Goal: Information Seeking & Learning: Learn about a topic

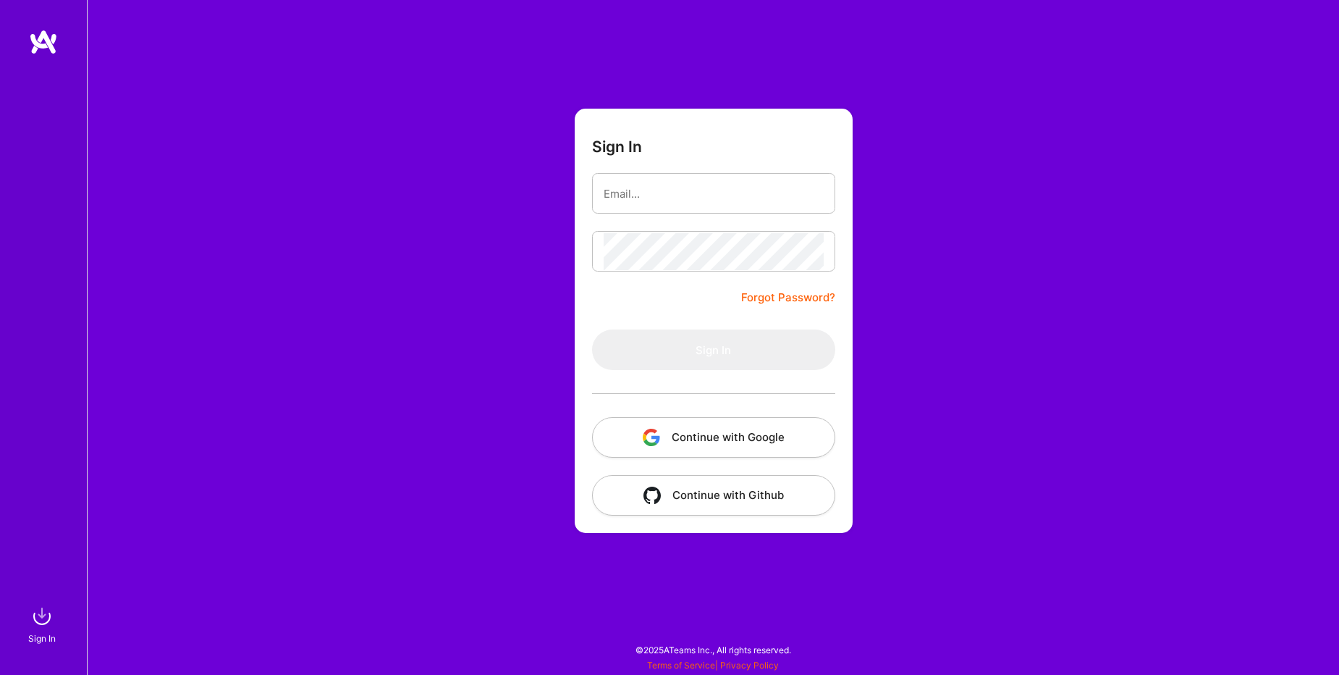
click at [670, 437] on button "Continue with Google" at bounding box center [713, 437] width 243 height 41
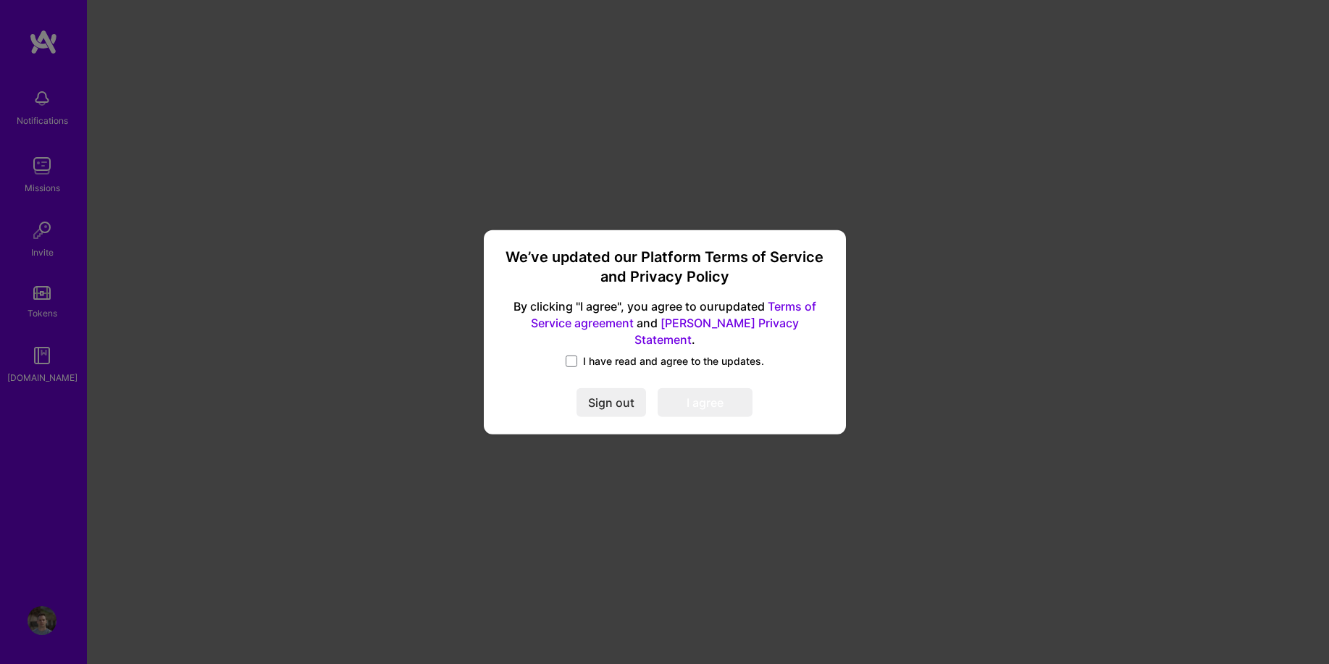
click at [621, 357] on span "I have read and agree to the updates." at bounding box center [673, 361] width 181 height 14
click at [0, 0] on input "I have read and agree to the updates." at bounding box center [0, 0] width 0 height 0
click at [704, 409] on div "We’ve updated our Platform Terms of Service and Privacy Policy By clicking "I a…" at bounding box center [664, 331] width 350 height 193
click at [710, 400] on button "I agree" at bounding box center [704, 402] width 95 height 29
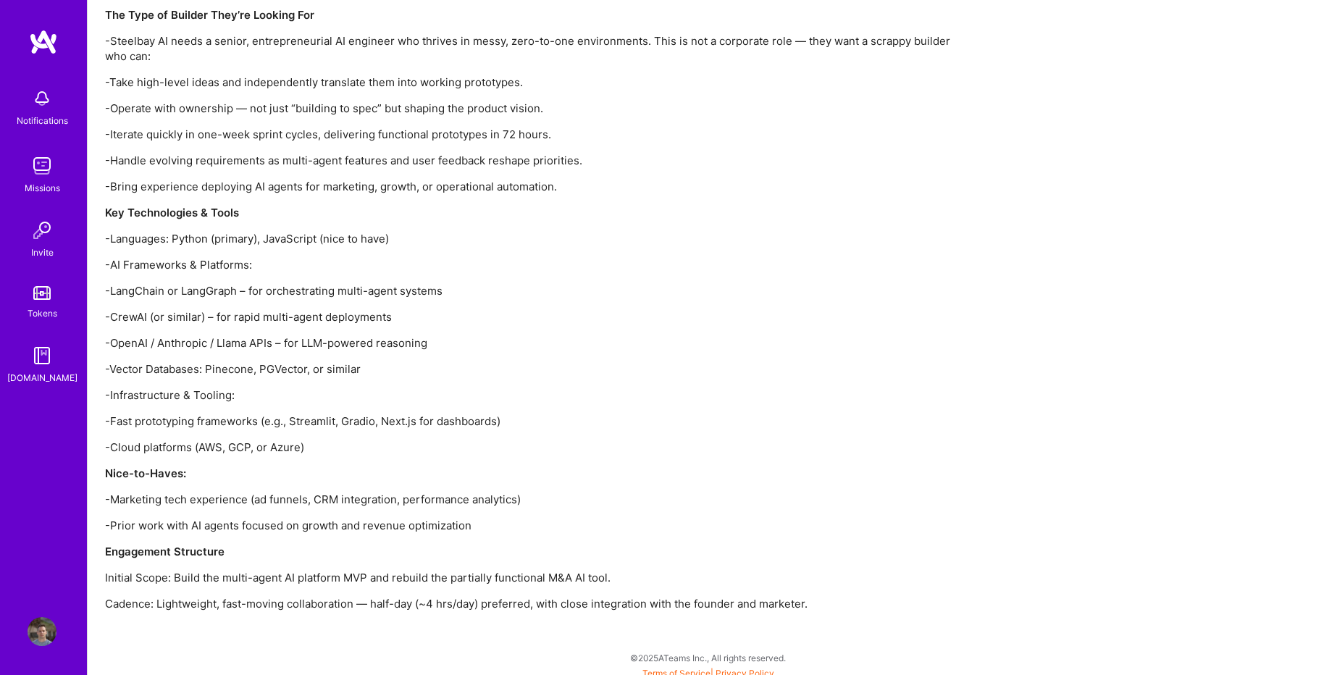
scroll to position [1421, 0]
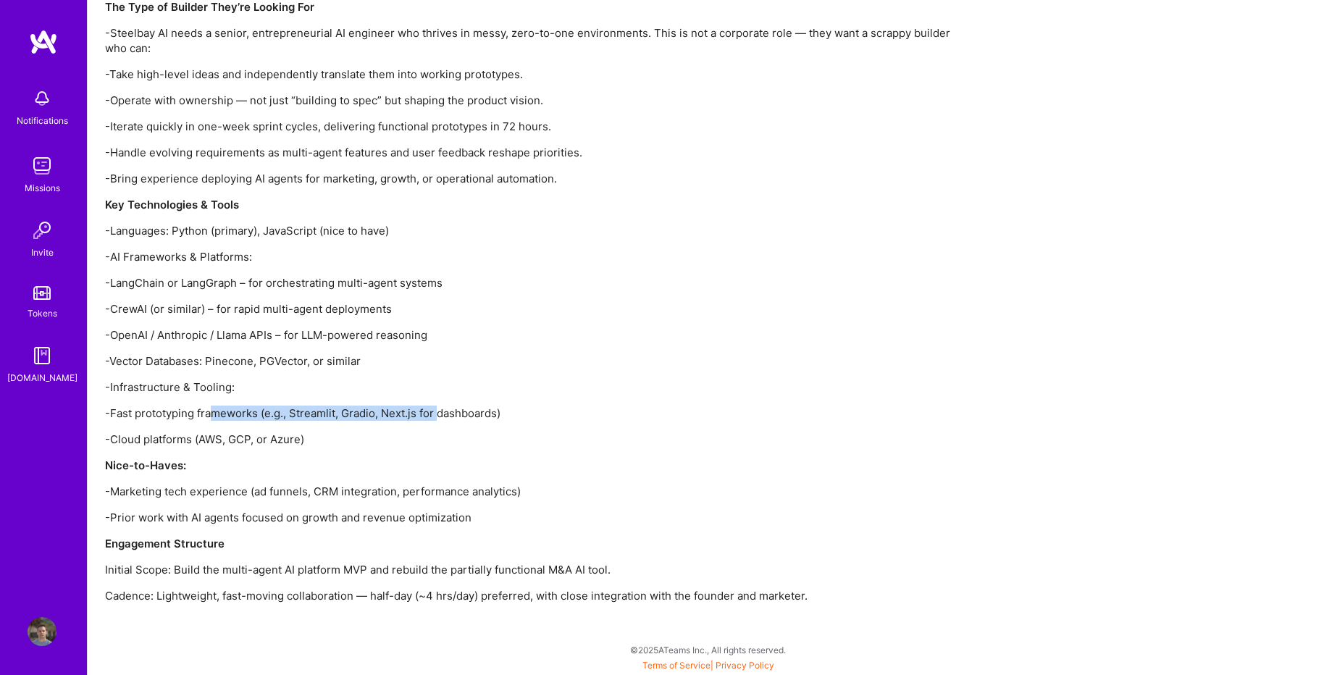
drag, startPoint x: 215, startPoint y: 420, endPoint x: 439, endPoint y: 413, distance: 223.8
click at [439, 413] on p "-Fast prototyping frameworks (e.g., Streamlit, Gradio, Next.js for dashboards)" at bounding box center [539, 412] width 869 height 15
click at [340, 417] on p "-Fast prototyping frameworks (e.g., Streamlit, Gradio, Next.js for dashboards)" at bounding box center [539, 412] width 869 height 15
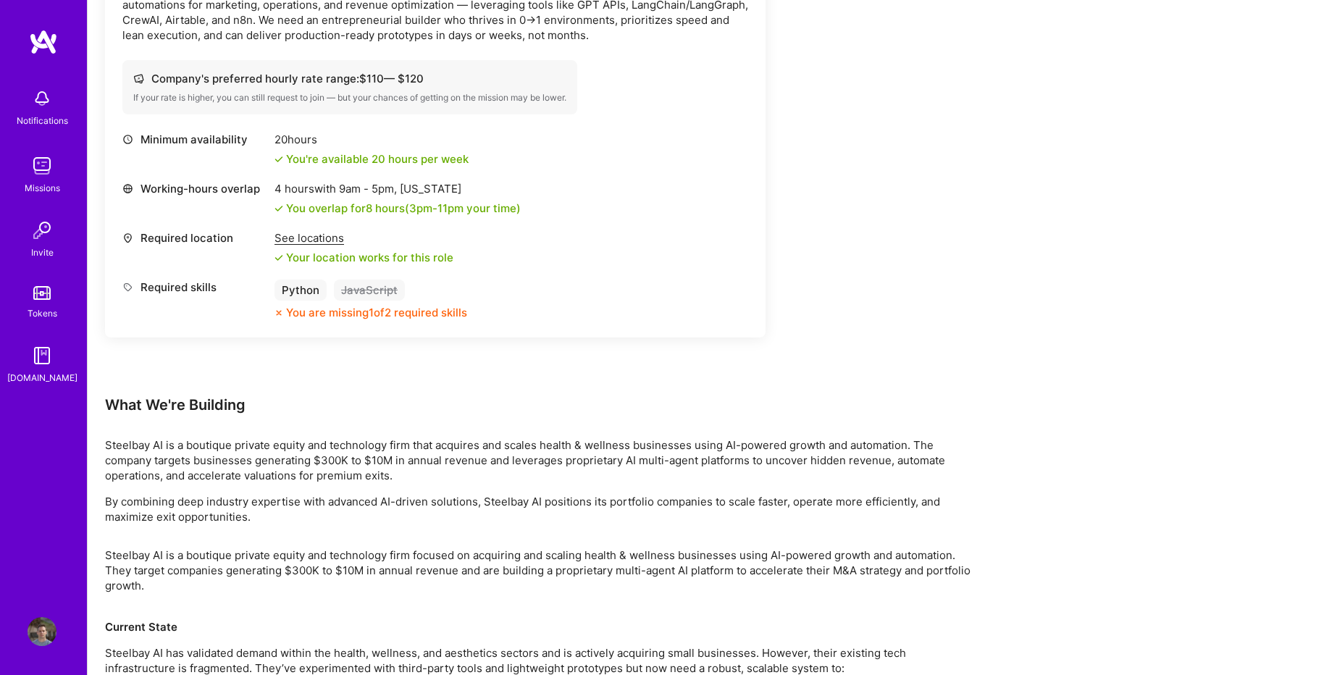
scroll to position [352, 0]
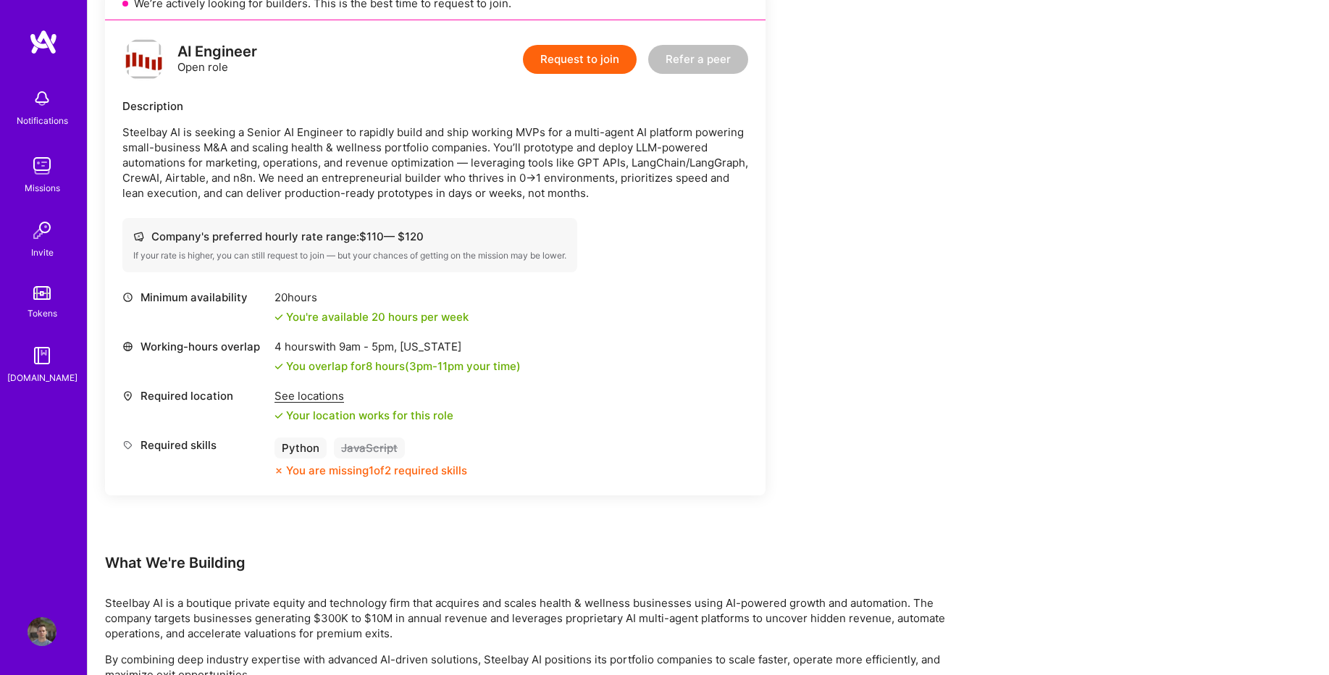
click at [314, 398] on div "See locations" at bounding box center [363, 395] width 179 height 15
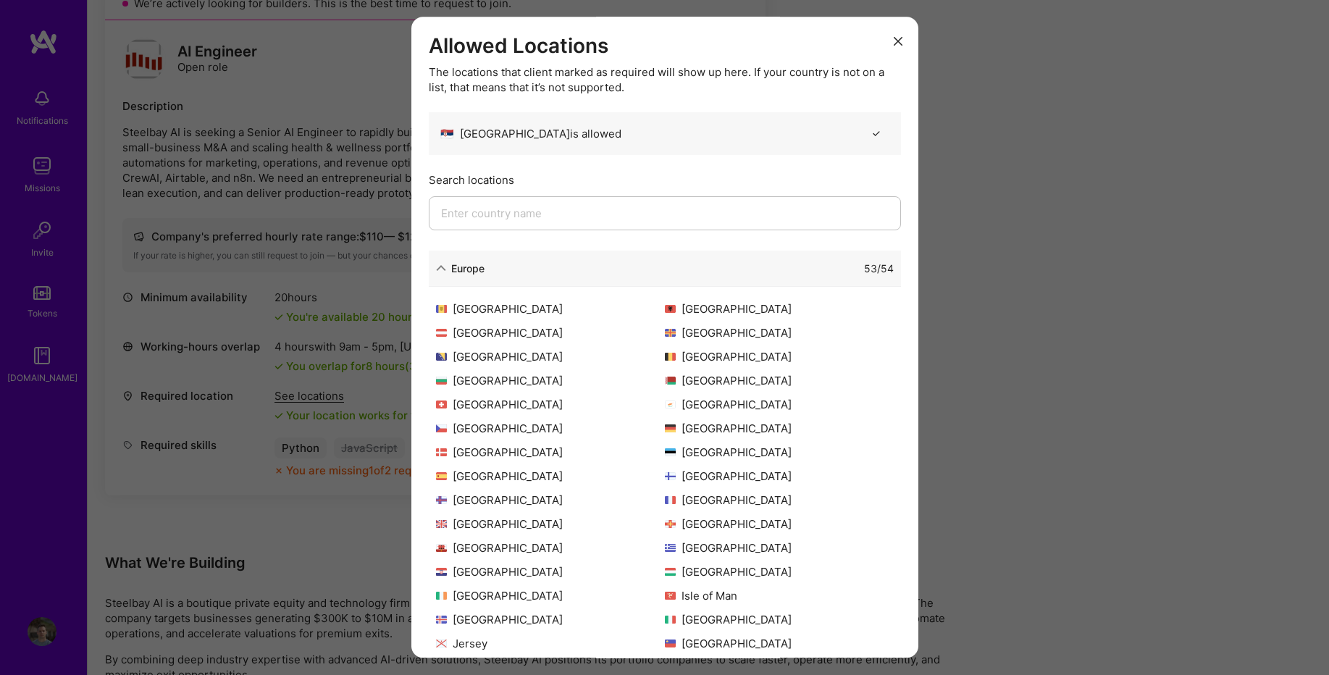
click at [157, 413] on div "Allowed Locations The locations that client marked as required will show up her…" at bounding box center [664, 337] width 1329 height 675
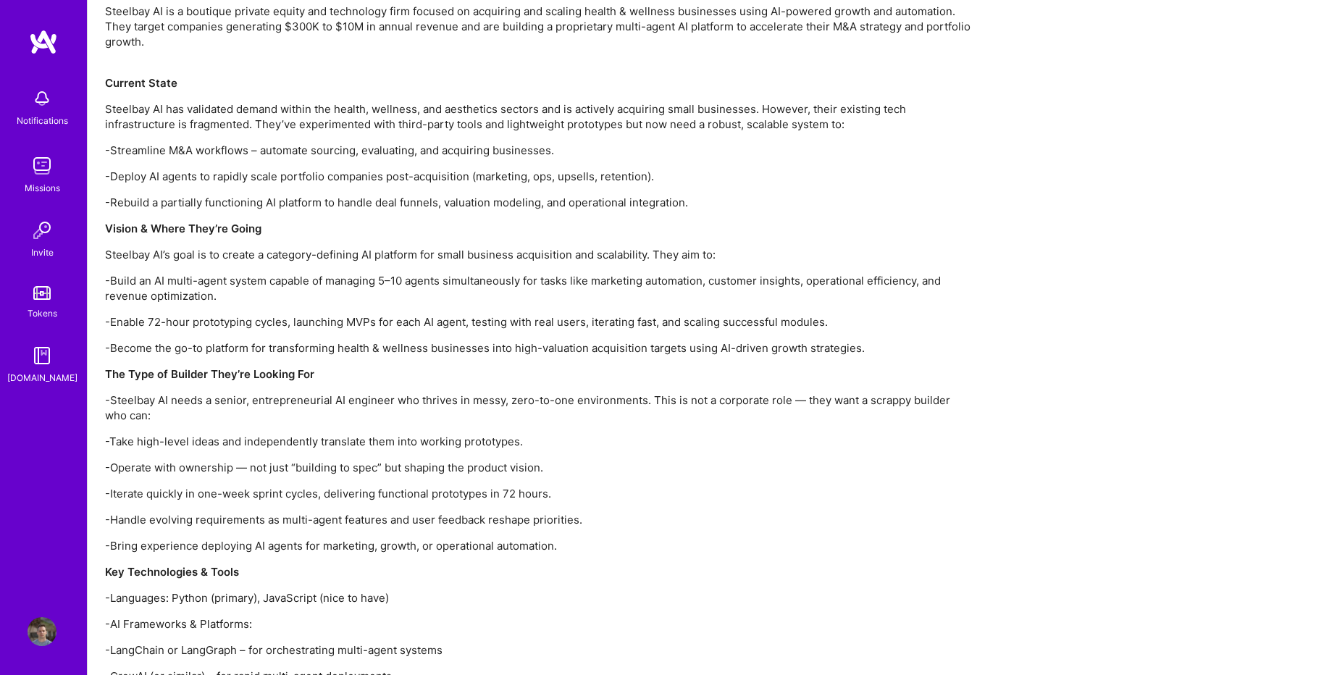
scroll to position [1051, 0]
drag, startPoint x: 329, startPoint y: 314, endPoint x: 200, endPoint y: 325, distance: 129.3
click at [200, 325] on div "Steelbay AI is a boutique private equity and technology firm focused on acquiri…" at bounding box center [539, 502] width 869 height 993
click at [200, 325] on p "-Enable 72-hour prototyping cycles, launching MVPs for each AI agent, testing w…" at bounding box center [539, 323] width 869 height 15
drag, startPoint x: 128, startPoint y: 449, endPoint x: 518, endPoint y: 453, distance: 389.5
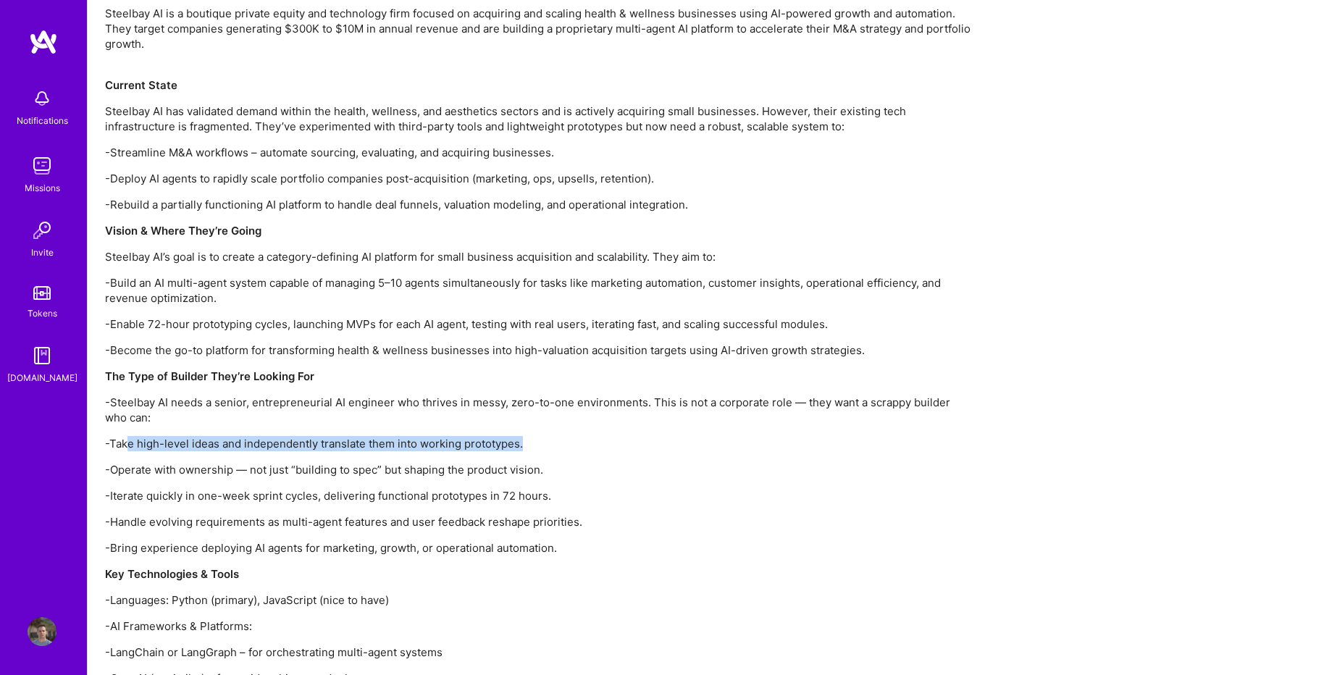
click at [536, 447] on p "-Take high-level ideas and independently translate them into working prototypes." at bounding box center [539, 443] width 869 height 15
click at [339, 481] on div "Steelbay AI is a boutique private equity and technology firm focused on acquiri…" at bounding box center [539, 502] width 869 height 993
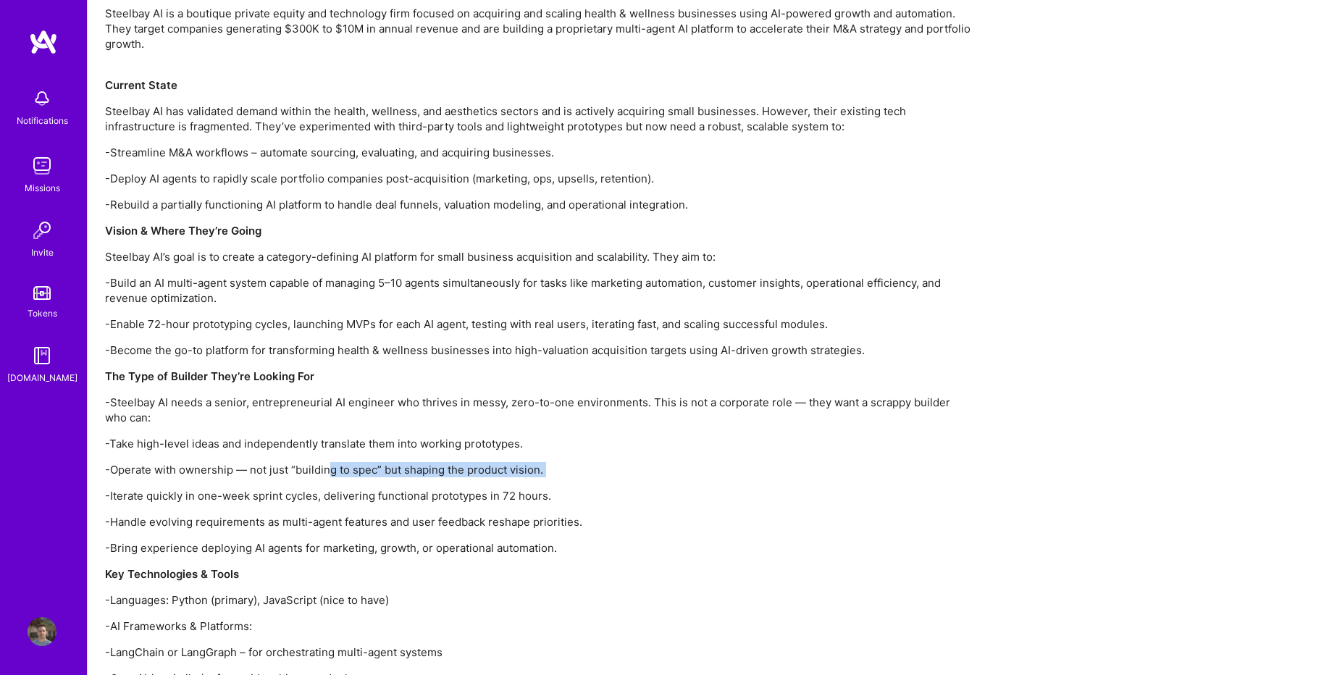
drag, startPoint x: 332, startPoint y: 471, endPoint x: 511, endPoint y: 482, distance: 179.2
click at [511, 482] on div "Steelbay AI is a boutique private equity and technology firm focused on acquiri…" at bounding box center [539, 502] width 869 height 993
drag, startPoint x: 253, startPoint y: 504, endPoint x: 253, endPoint y: 518, distance: 13.8
click at [250, 518] on div "Steelbay AI is a boutique private equity and technology firm focused on acquiri…" at bounding box center [539, 502] width 869 height 993
click at [295, 521] on p "-Handle evolving requirements as multi-agent features and user feedback reshape…" at bounding box center [539, 521] width 869 height 15
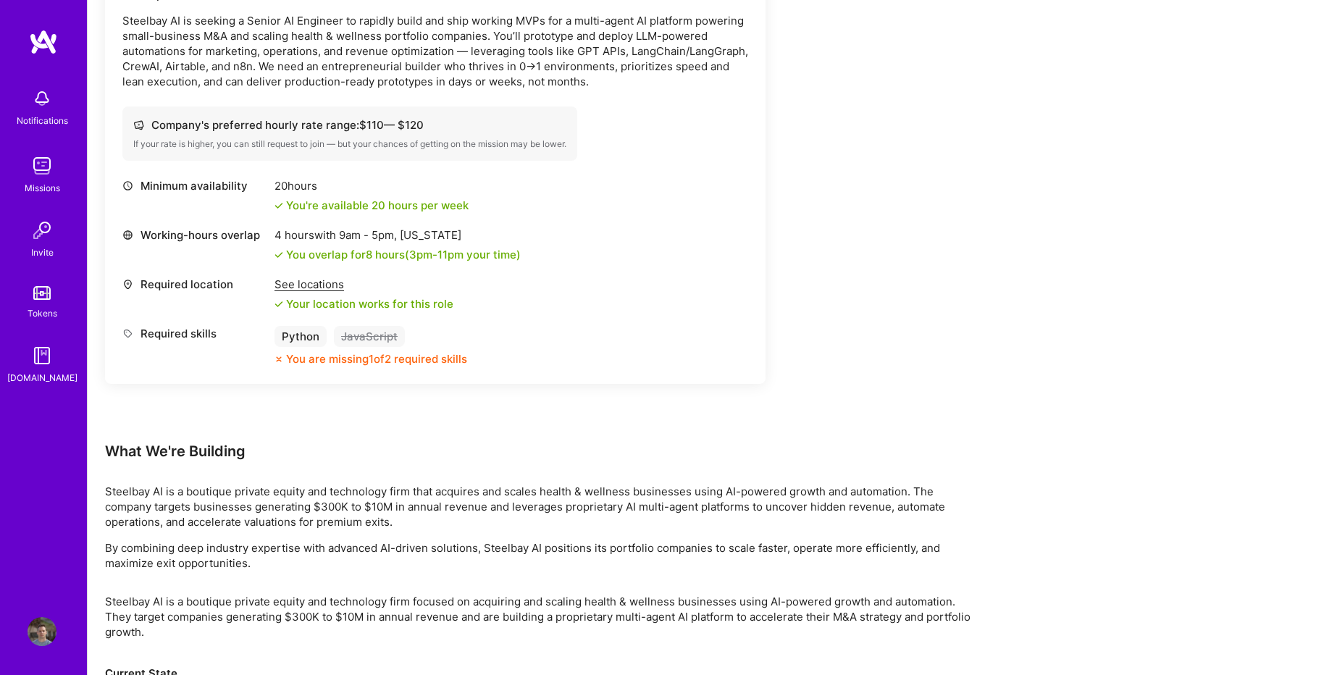
scroll to position [0, 0]
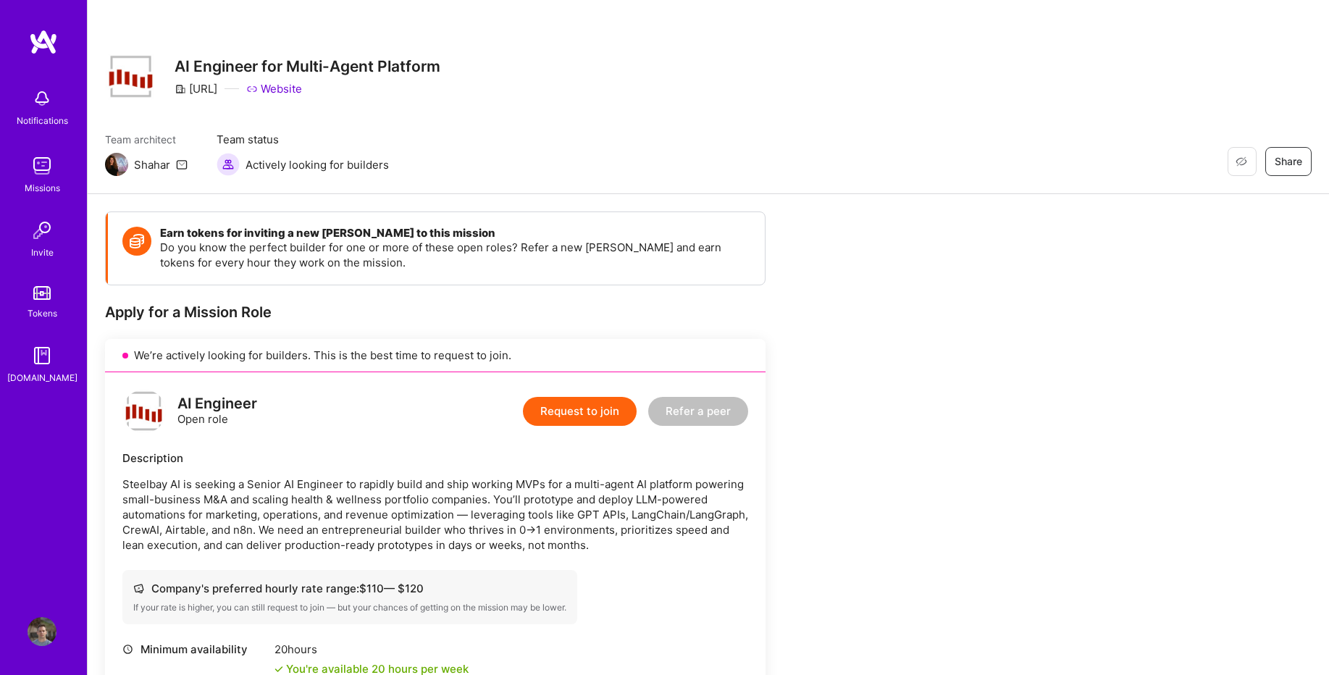
click at [302, 88] on link "Website" at bounding box center [274, 88] width 56 height 15
